Goal: Task Accomplishment & Management: Use online tool/utility

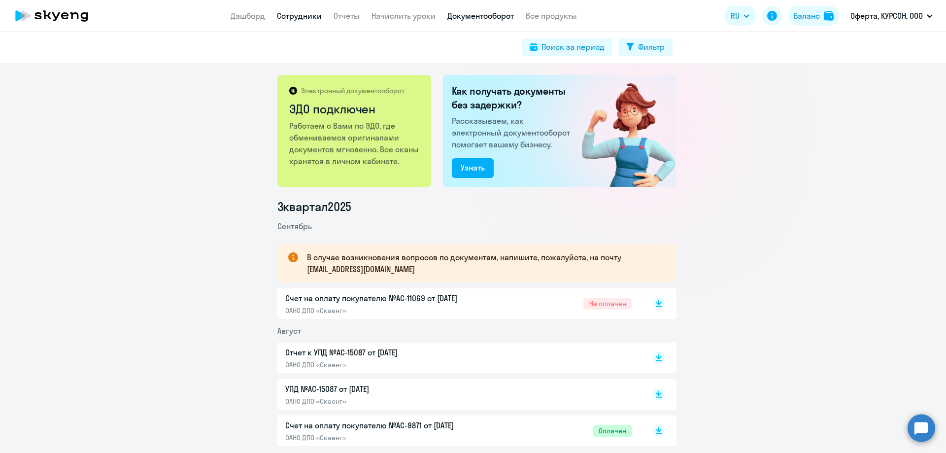
click at [286, 18] on link "Сотрудники" at bounding box center [299, 16] width 45 height 10
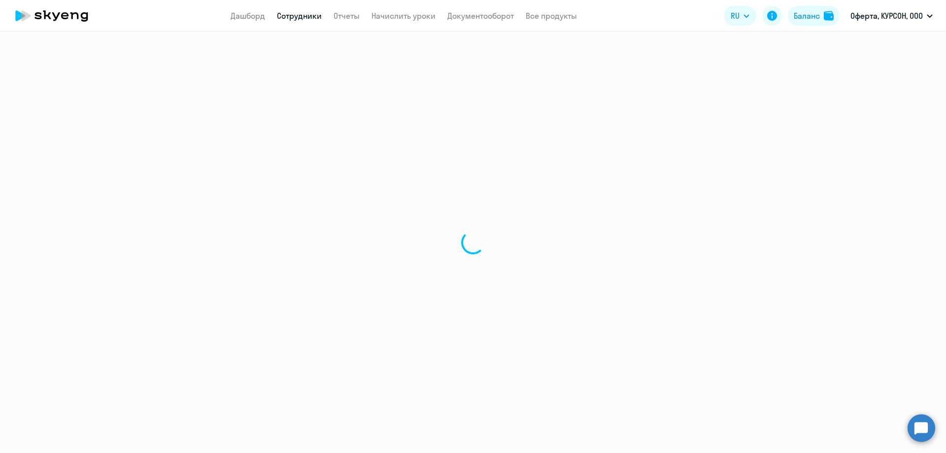
select select "30"
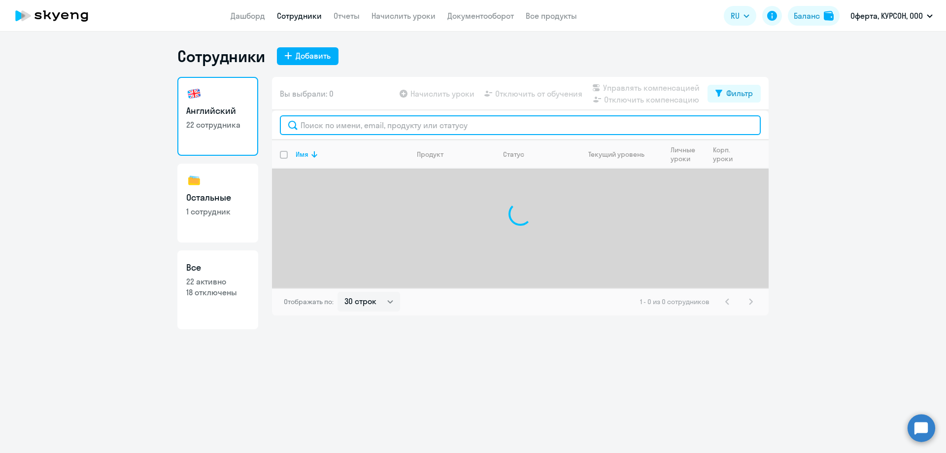
click at [349, 123] on input "text" at bounding box center [520, 125] width 481 height 20
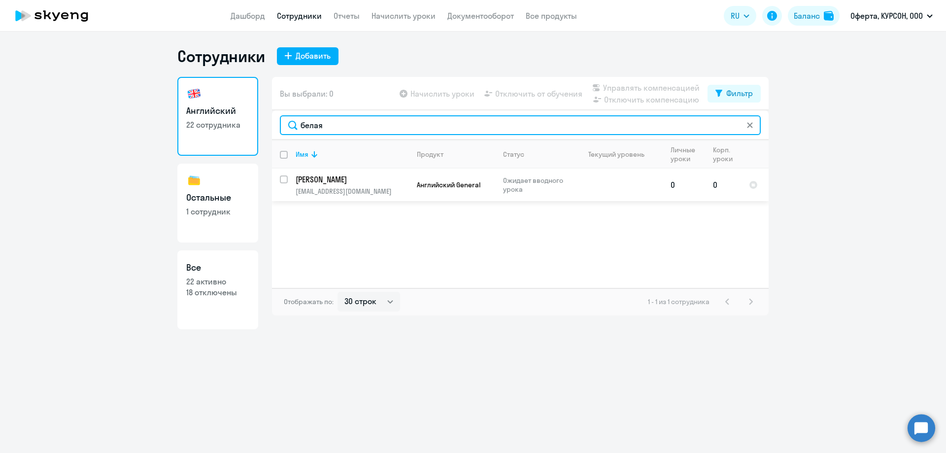
type input "белая"
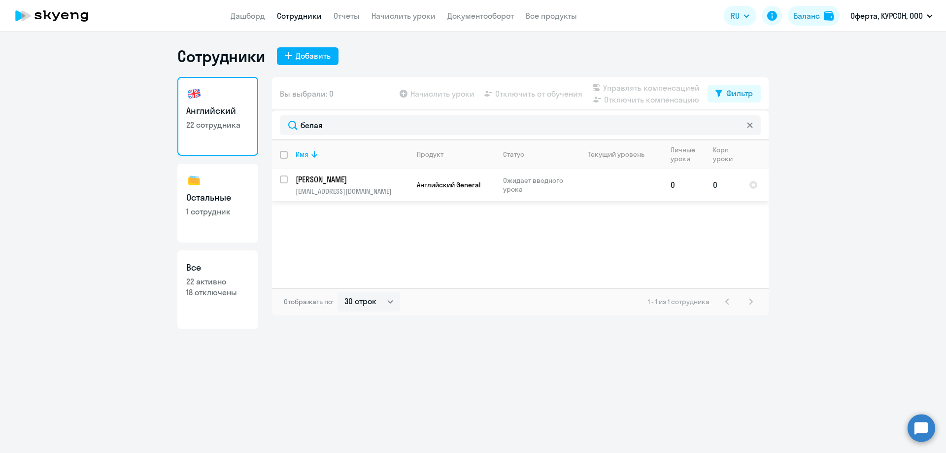
click at [327, 180] on p "[PERSON_NAME]" at bounding box center [350, 179] width 111 height 11
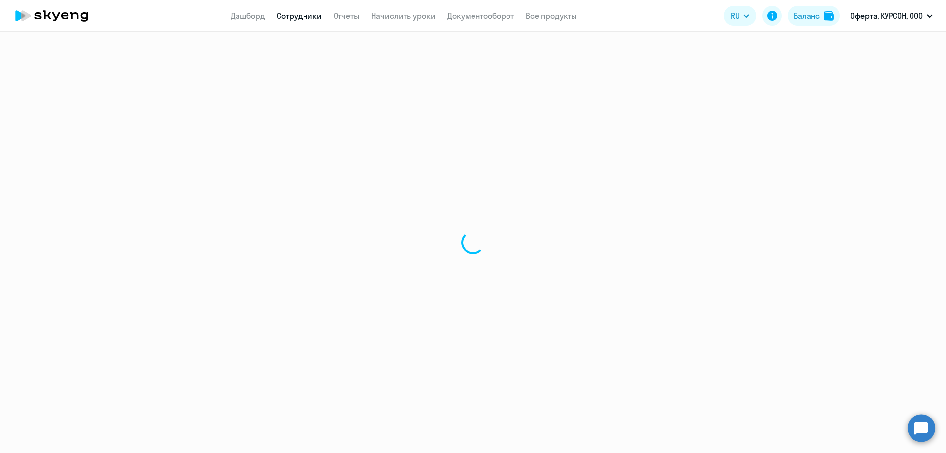
select select "english"
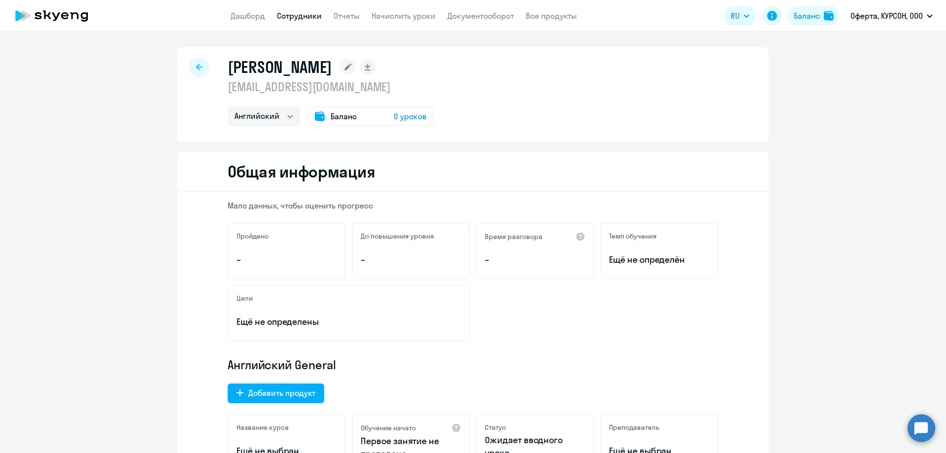
click at [290, 20] on link "Сотрудники" at bounding box center [299, 16] width 45 height 10
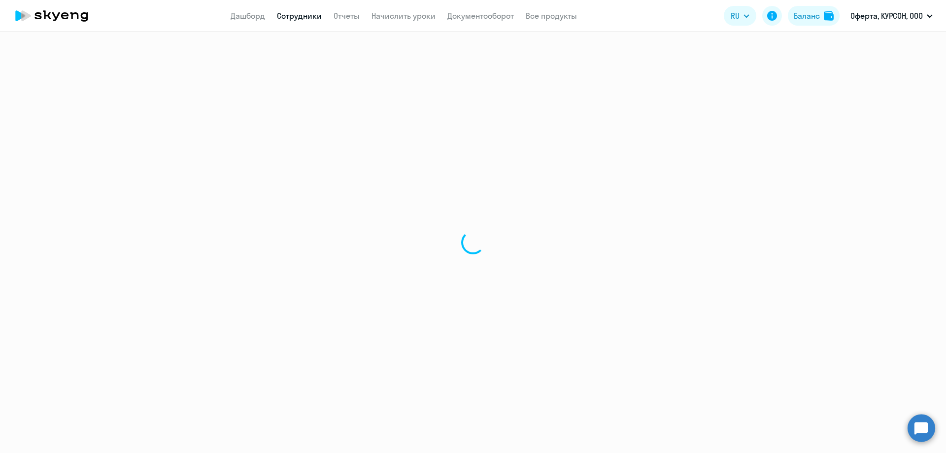
select select "30"
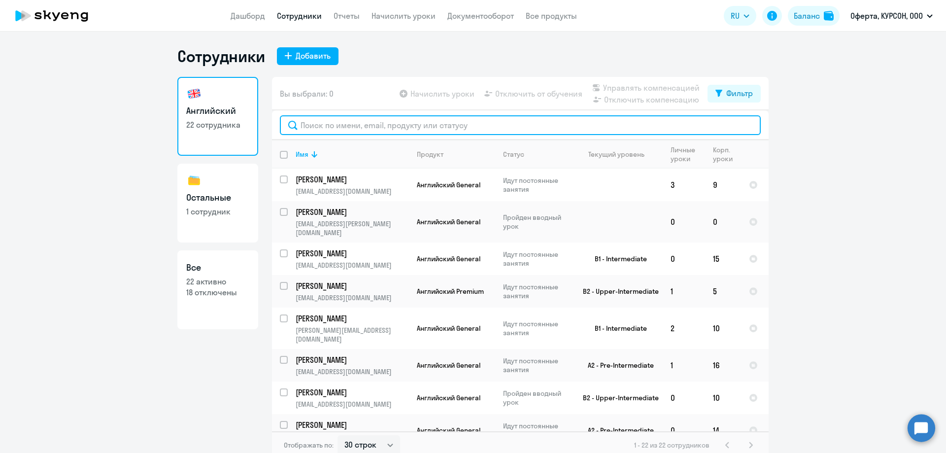
click at [381, 124] on input "text" at bounding box center [520, 125] width 481 height 20
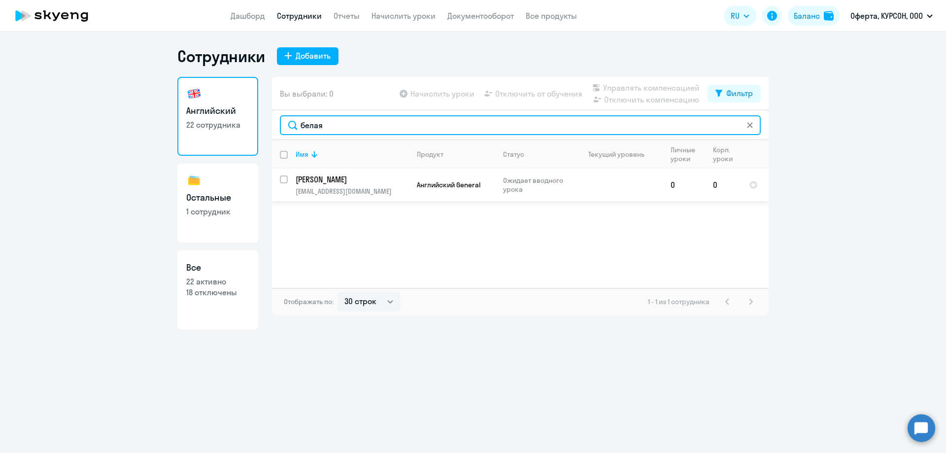
type input "белая"
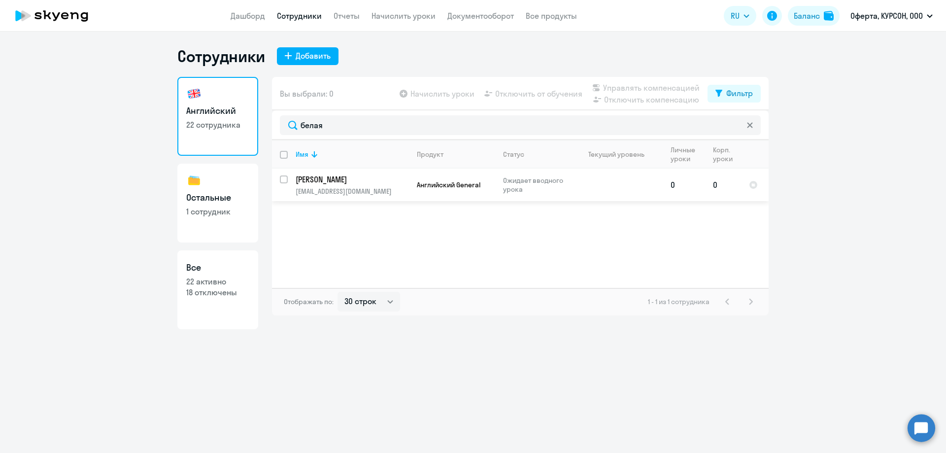
click at [286, 178] on input "select row 42451317" at bounding box center [290, 185] width 20 height 20
checkbox input "true"
click at [458, 100] on div "Начислить уроки Отключить от обучения Управлять компенсацией Отключить компенса…" at bounding box center [552, 94] width 310 height 24
click at [459, 92] on span "Начислить уроки" at bounding box center [442, 94] width 64 height 12
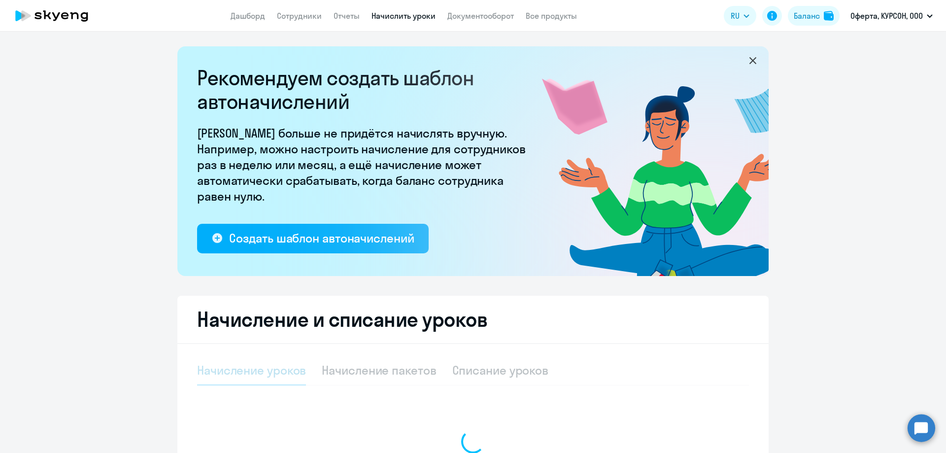
select select "10"
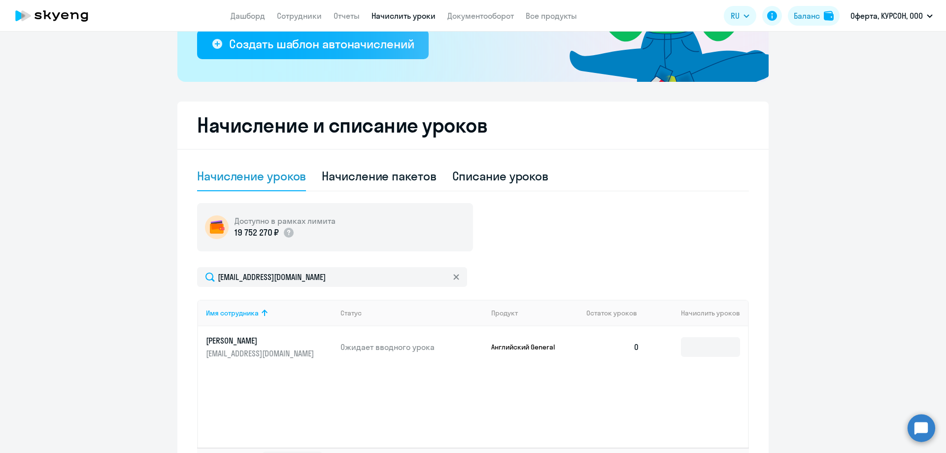
scroll to position [271, 0]
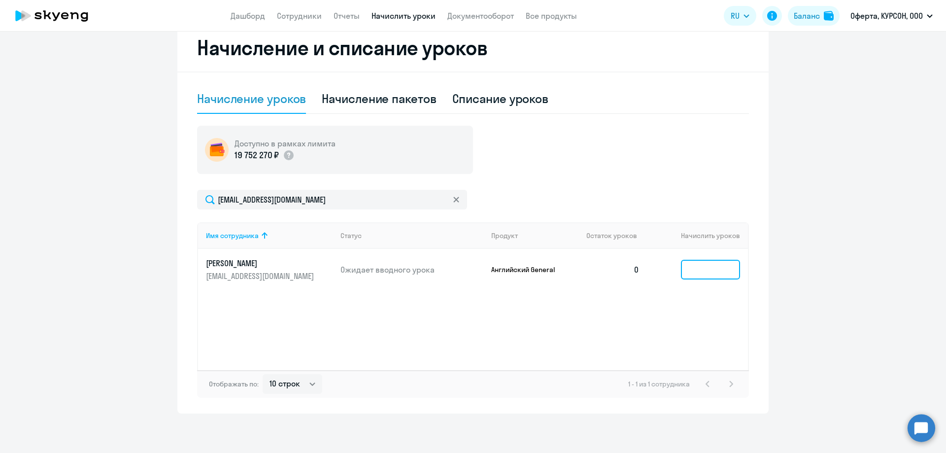
click at [697, 279] on input at bounding box center [710, 270] width 59 height 20
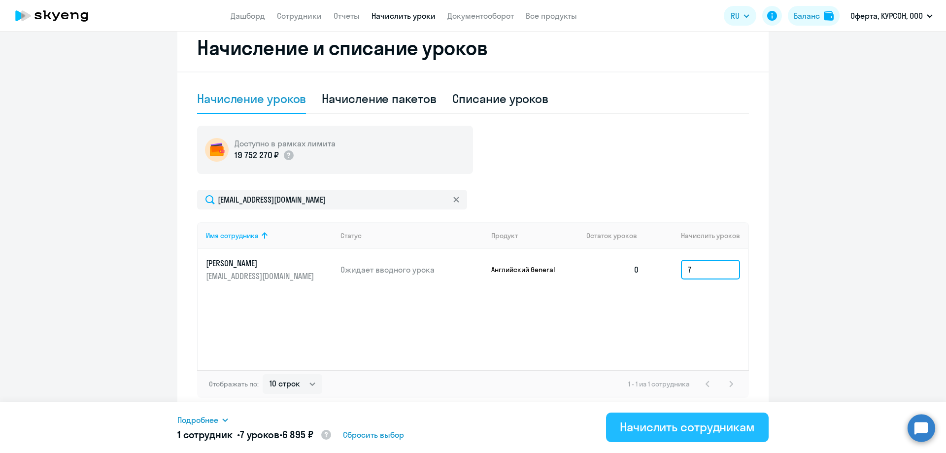
type input "7"
click at [642, 422] on div "Начислить сотрудникам" at bounding box center [687, 427] width 135 height 16
